Goal: Information Seeking & Learning: Find specific fact

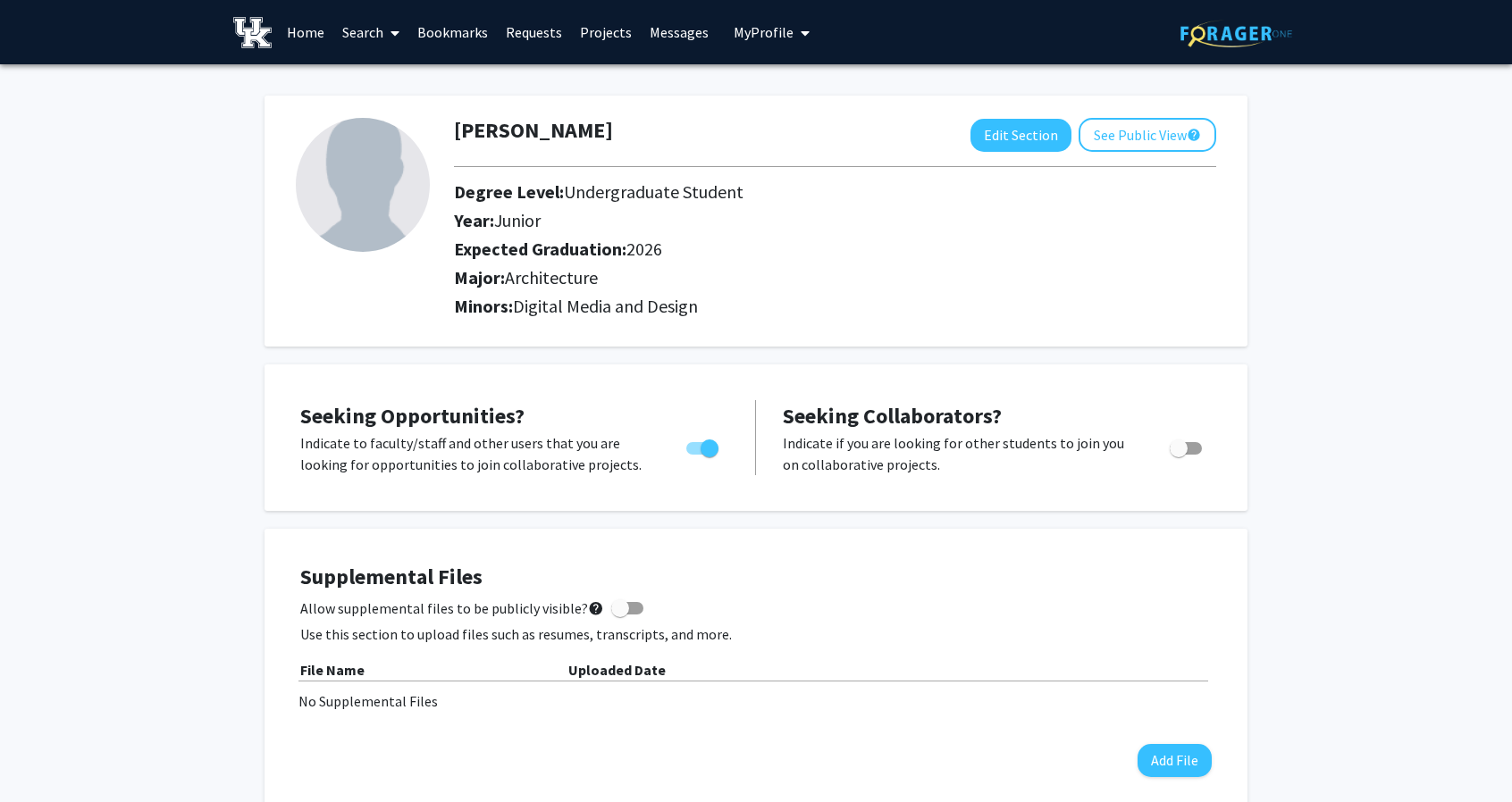
click at [399, 43] on span at bounding box center [391, 33] width 16 height 63
click at [391, 124] on span "Students" at bounding box center [388, 117] width 109 height 35
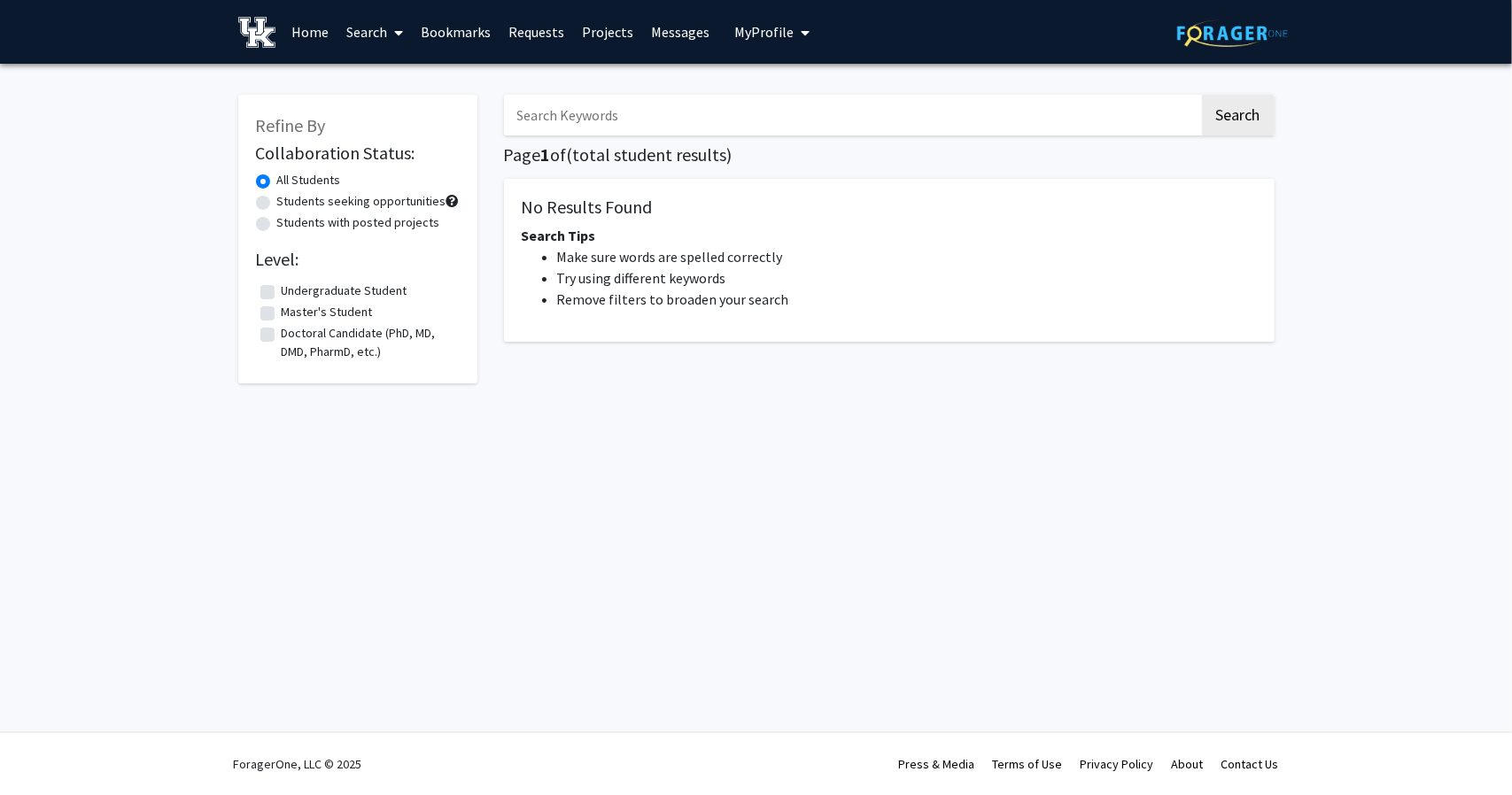
click at [547, 114] on input "Search Keywords" at bounding box center [851, 114] width 696 height 41
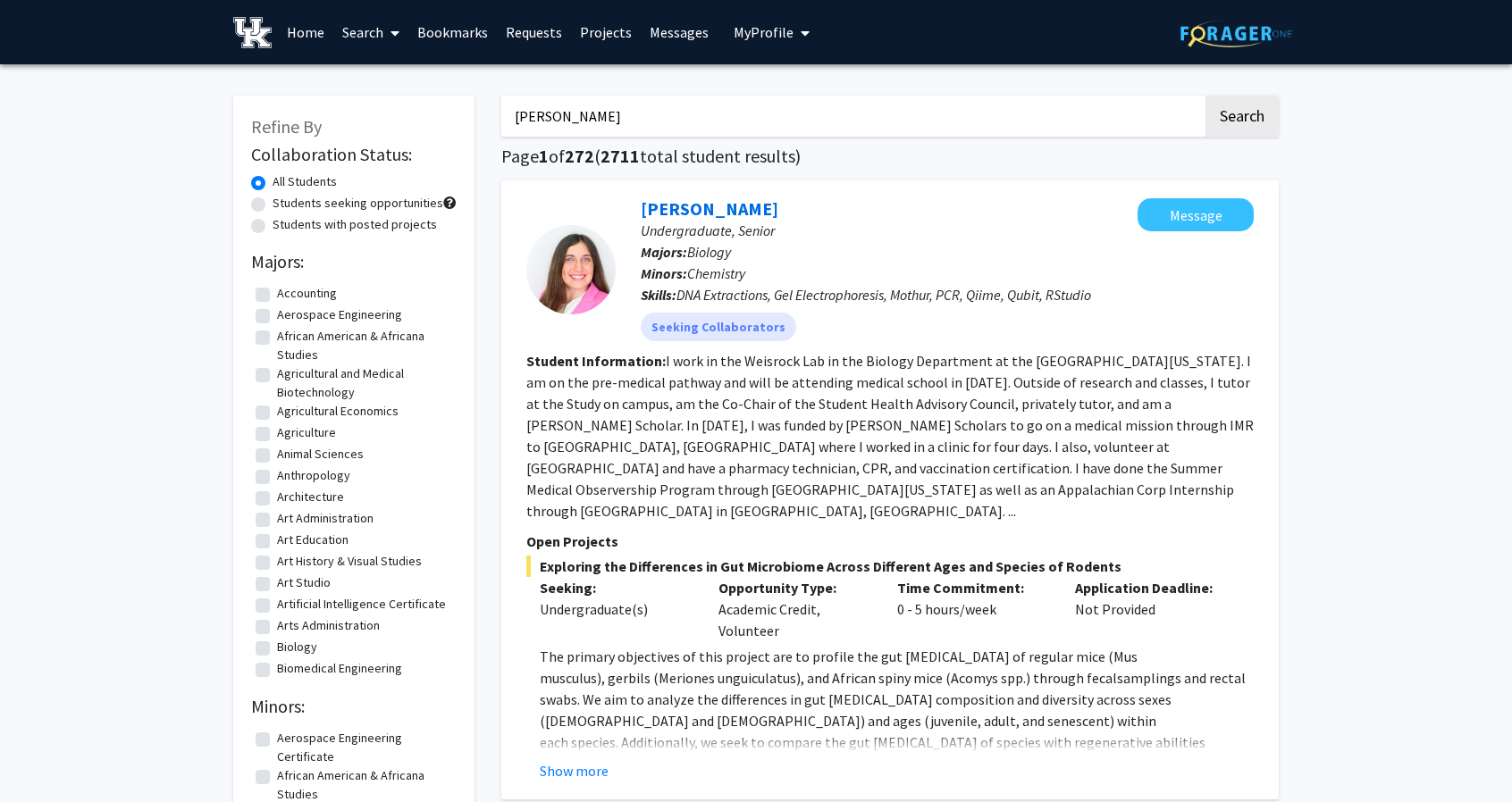
type input "[PERSON_NAME]"
click at [1205, 95] on button "Search" at bounding box center [1241, 115] width 73 height 41
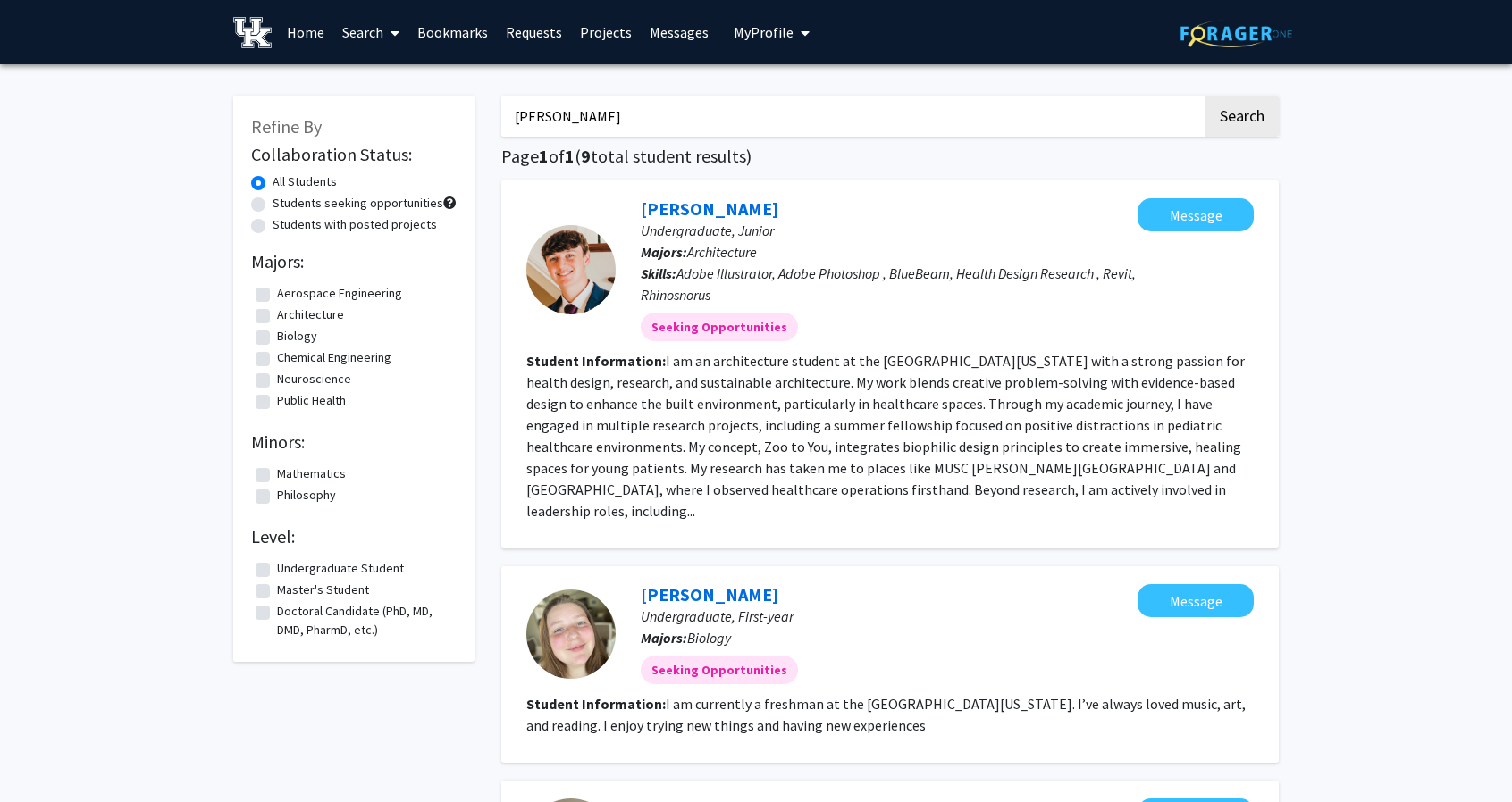
click at [617, 310] on div "[PERSON_NAME] Undergraduate, [PERSON_NAME]: Architecture Skills: Adobe Illustra…" at bounding box center [876, 270] width 521 height 143
click at [590, 296] on div at bounding box center [571, 270] width 90 height 90
click at [705, 212] on link "[PERSON_NAME]" at bounding box center [709, 208] width 137 height 22
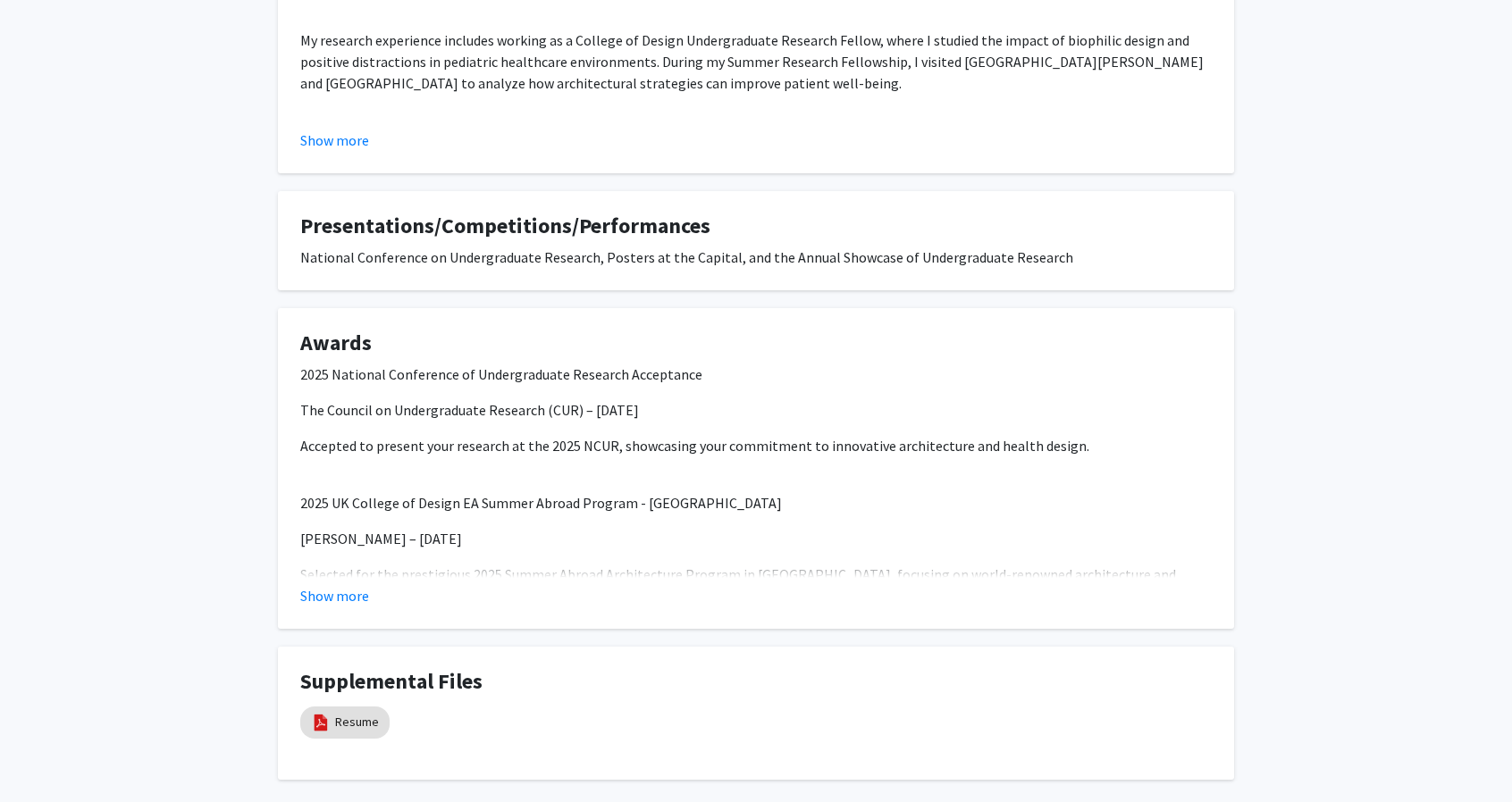
scroll to position [1100, 0]
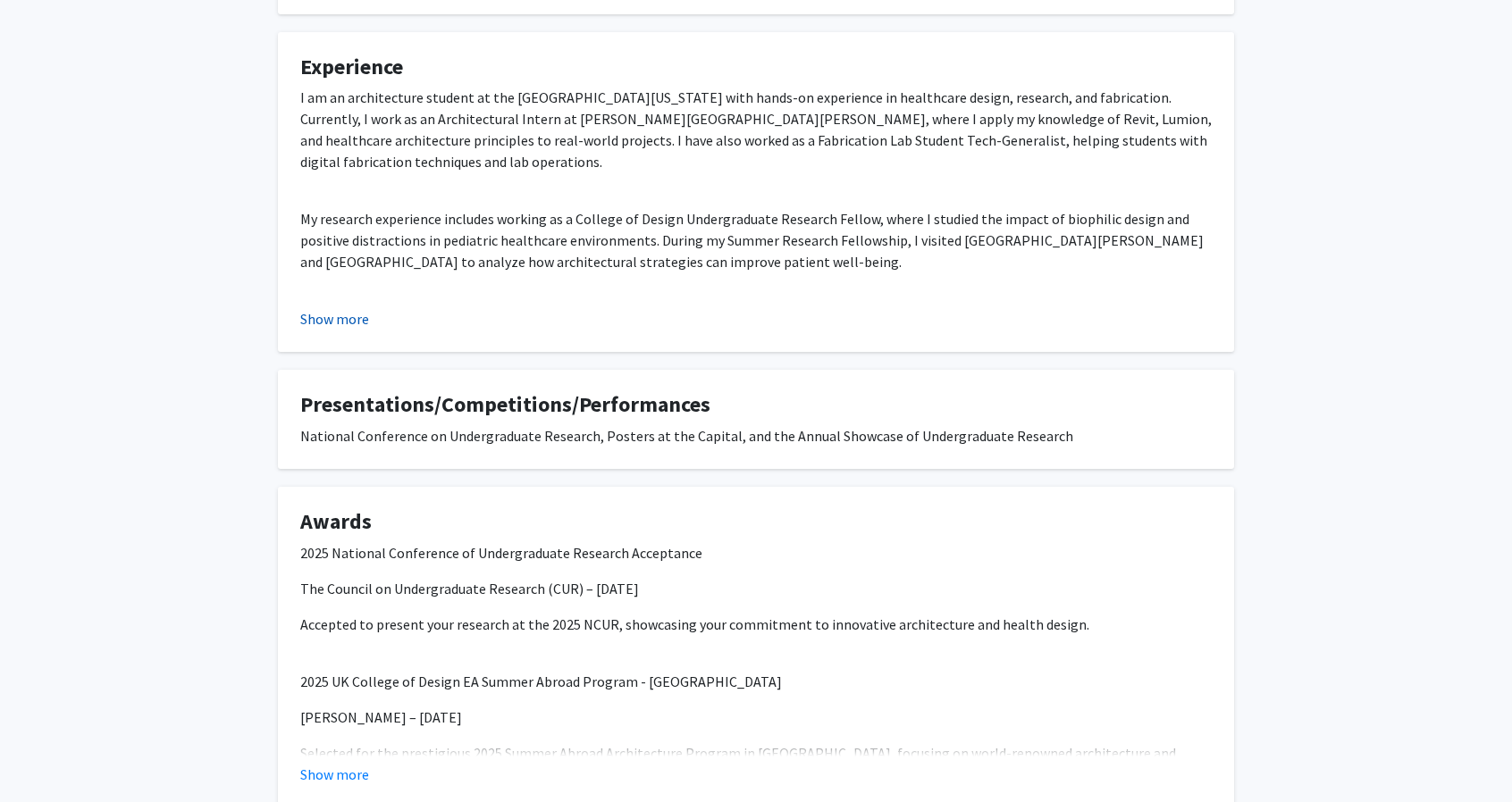
click at [348, 328] on button "Show more" at bounding box center [335, 319] width 69 height 21
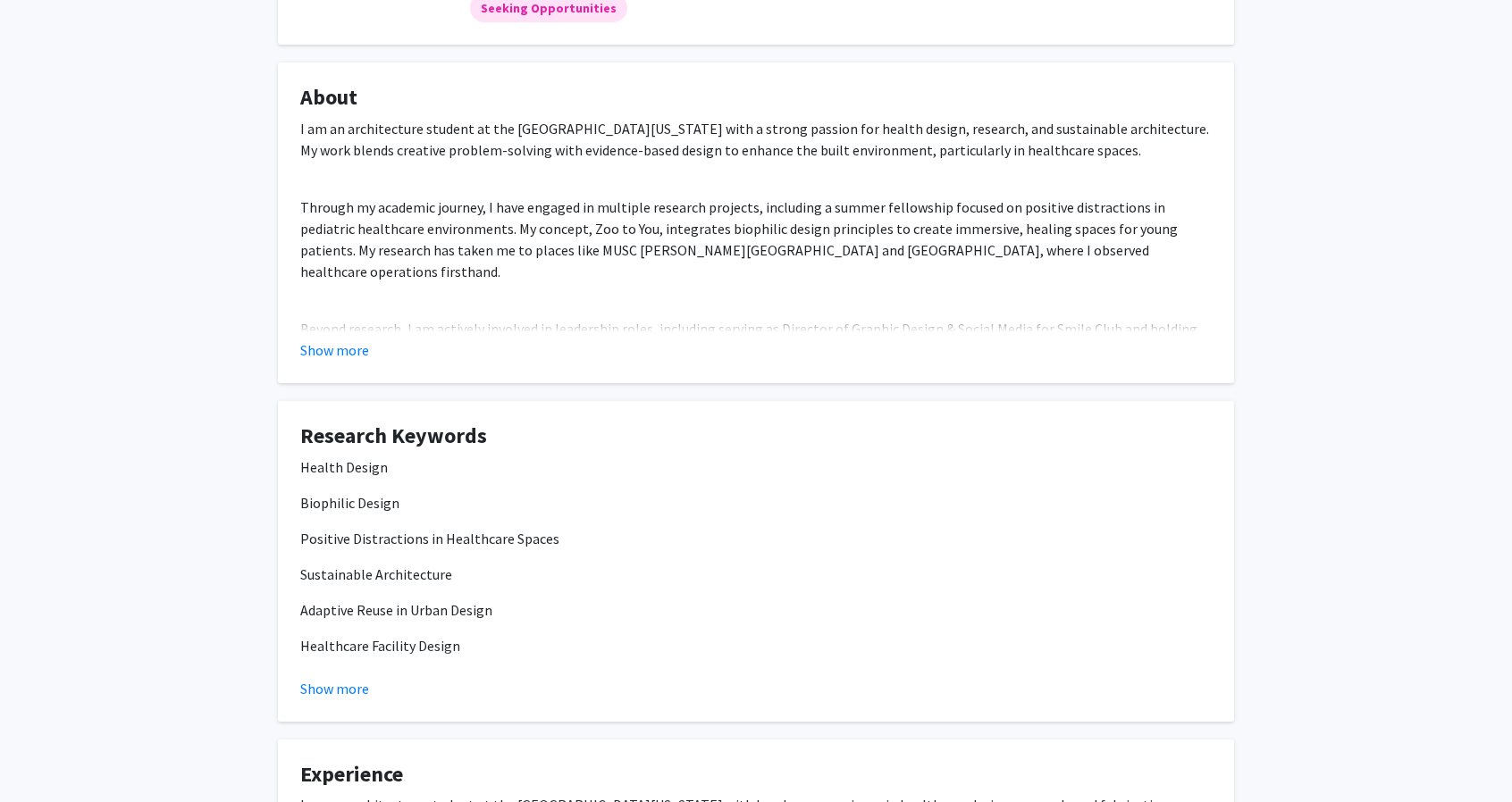
scroll to position [386, 0]
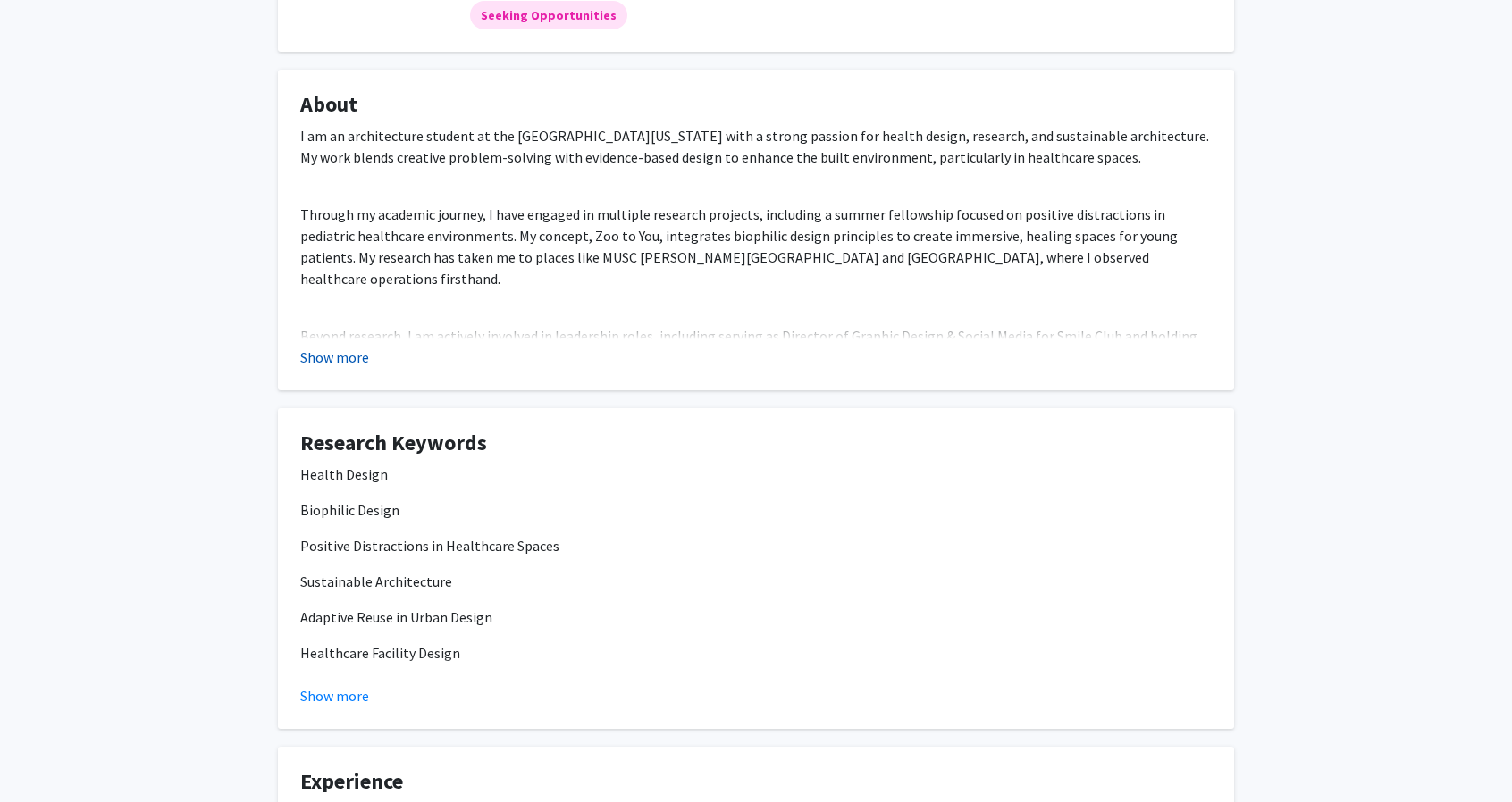
click at [337, 362] on button "Show more" at bounding box center [335, 358] width 69 height 21
